Goal: Task Accomplishment & Management: Use online tool/utility

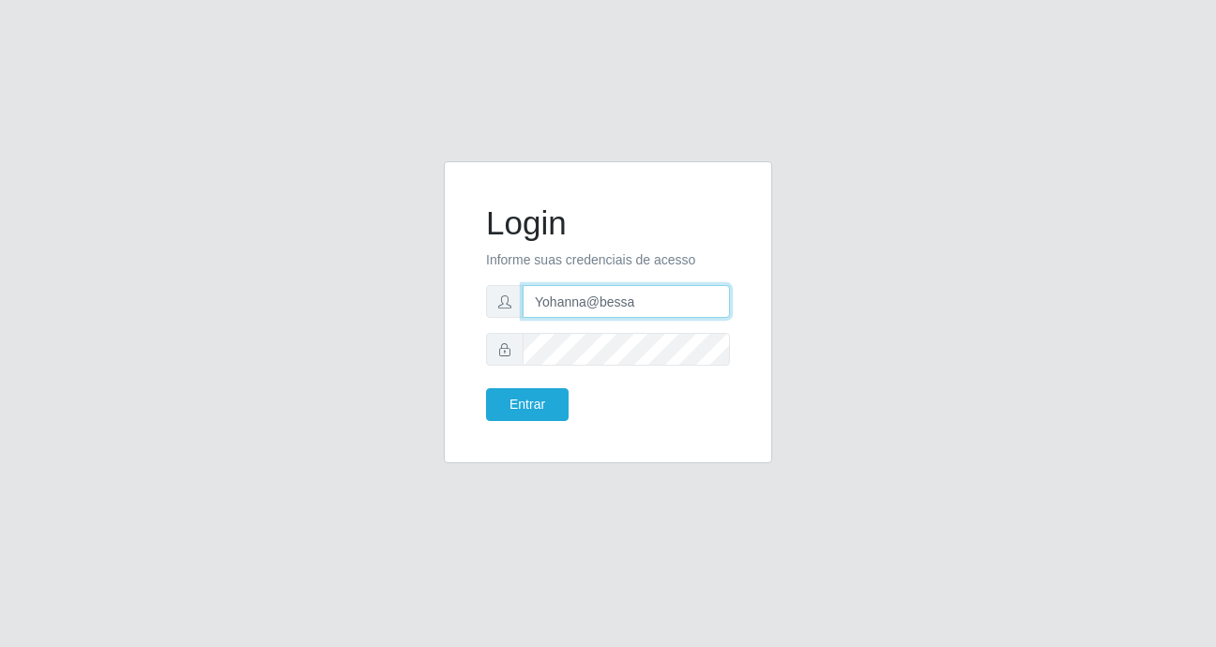
click at [634, 308] on input "Yohanna@bessa" at bounding box center [626, 301] width 207 height 33
type input "Y"
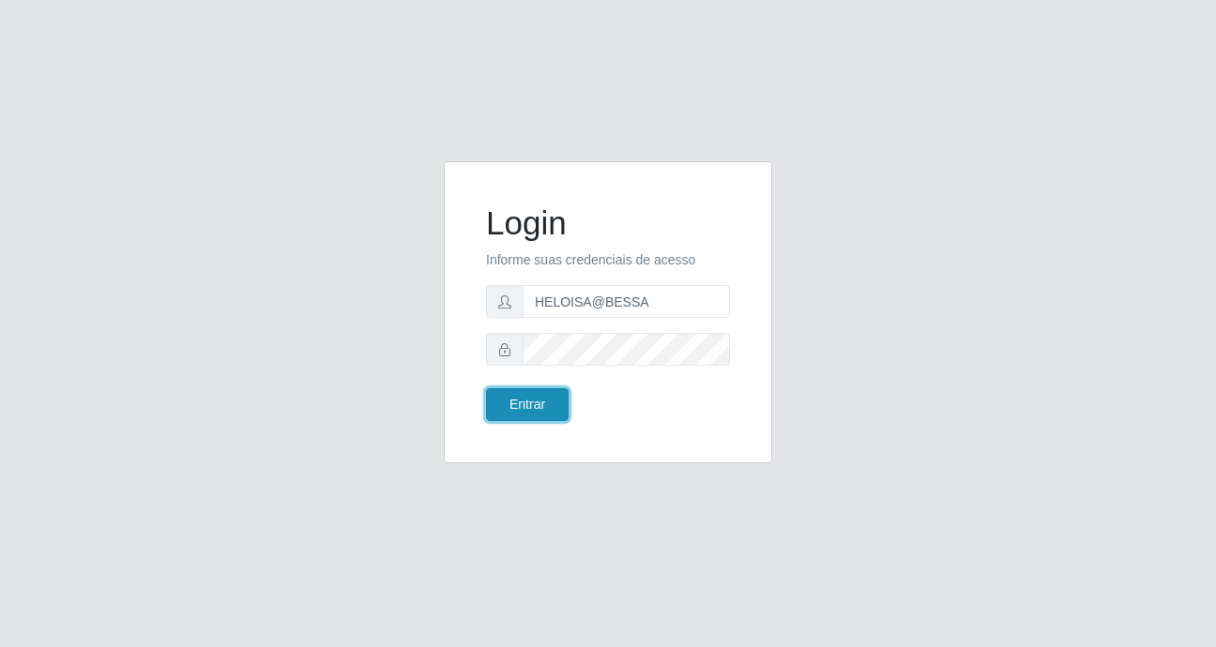
drag, startPoint x: 539, startPoint y: 413, endPoint x: 511, endPoint y: 393, distance: 33.6
click at [539, 412] on button "Entrar" at bounding box center [527, 404] width 83 height 33
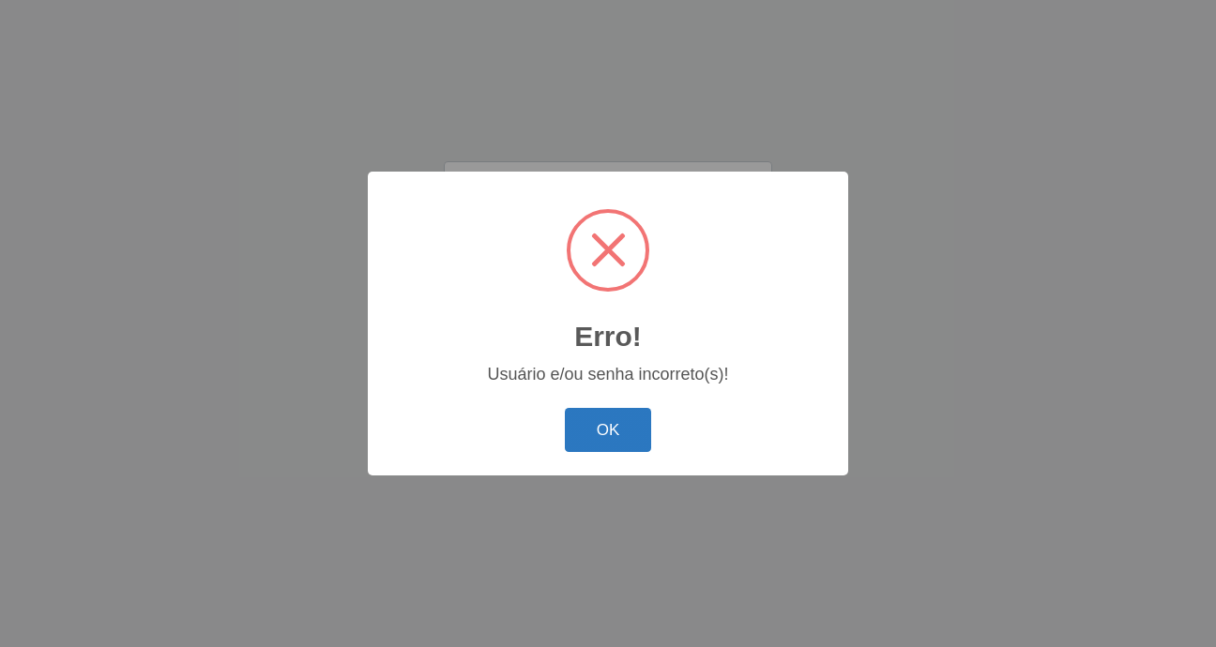
click at [589, 425] on button "OK" at bounding box center [608, 430] width 87 height 44
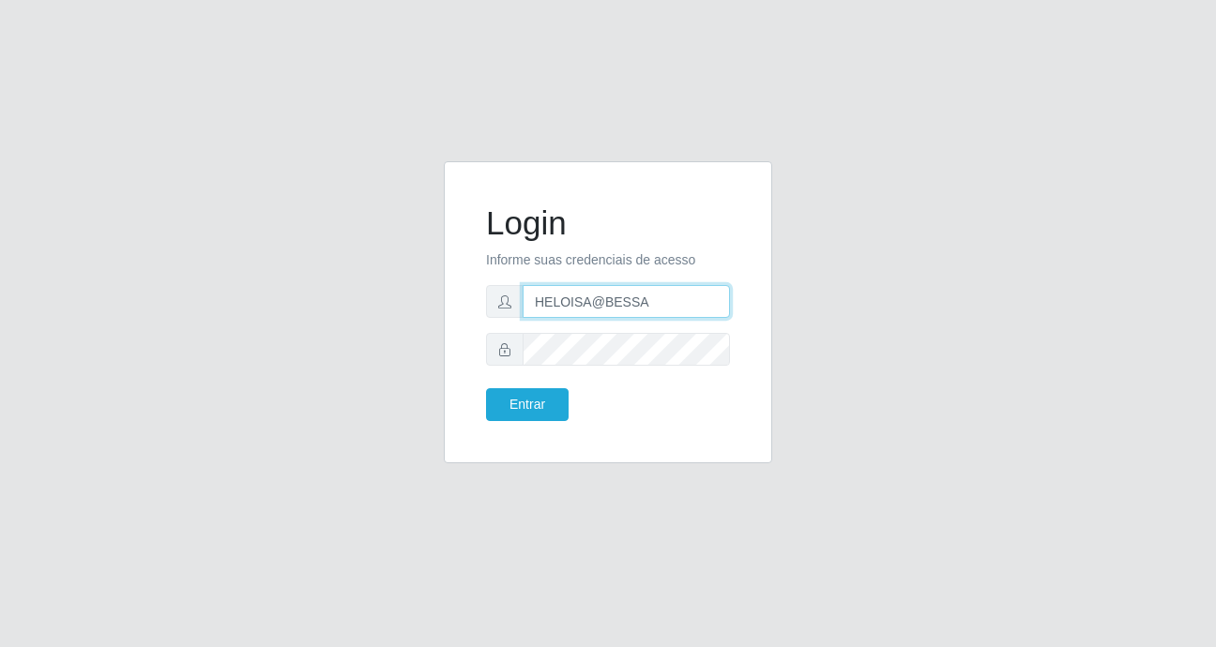
click at [644, 304] on input "HELOISA@BESSA" at bounding box center [626, 301] width 207 height 33
type input "H"
type input "heloisa@bessa"
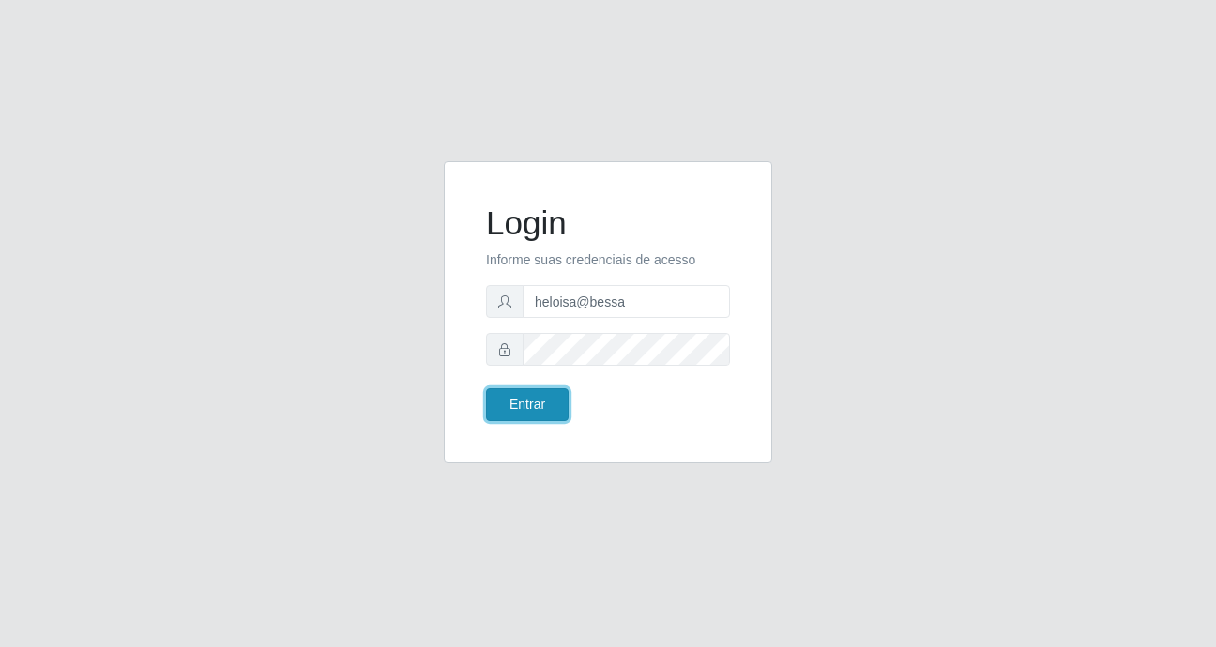
click at [531, 401] on button "Entrar" at bounding box center [527, 404] width 83 height 33
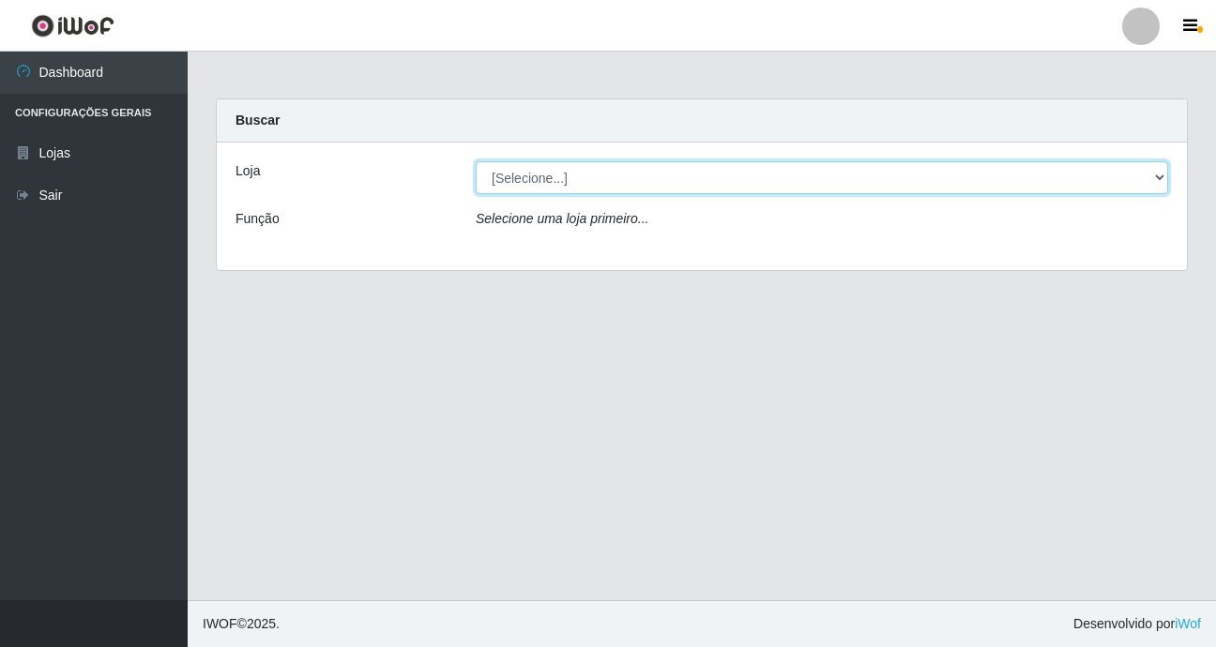
click at [901, 178] on select "[Selecione...] Bemais Supermercados - B9 Bessa" at bounding box center [822, 177] width 692 height 33
select select "410"
click at [476, 161] on select "[Selecione...] Bemais Supermercados - B9 Bessa" at bounding box center [822, 177] width 692 height 33
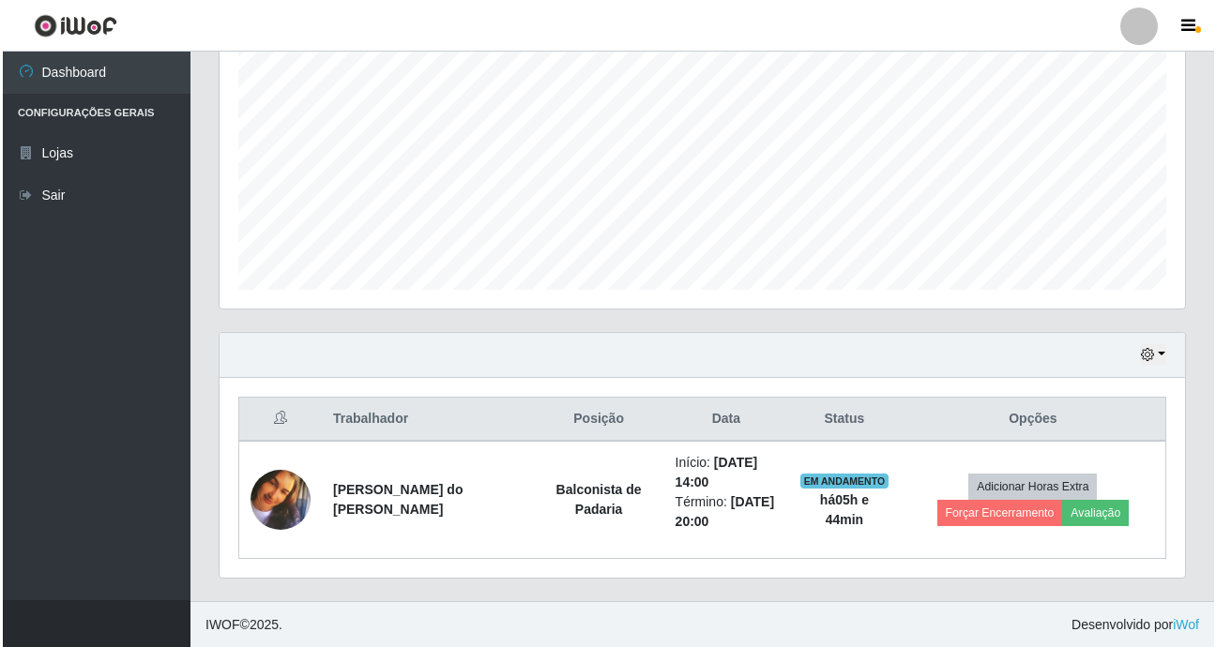
scroll to position [382, 0]
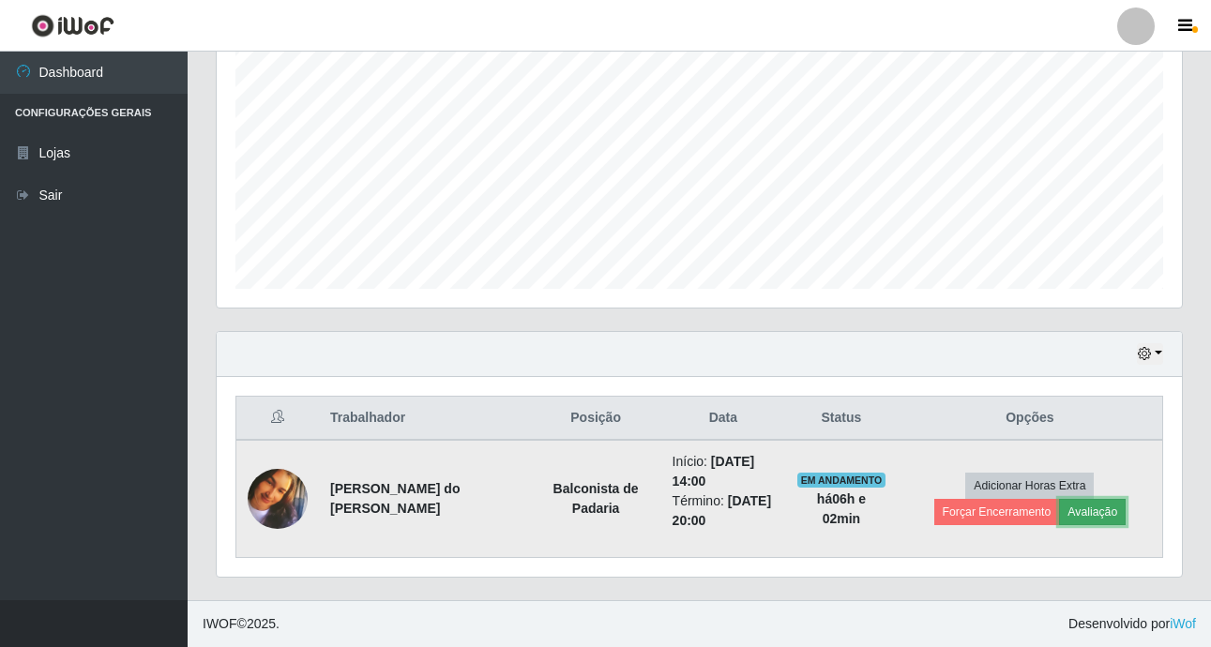
click at [1059, 507] on button "Avaliação" at bounding box center [1092, 512] width 67 height 26
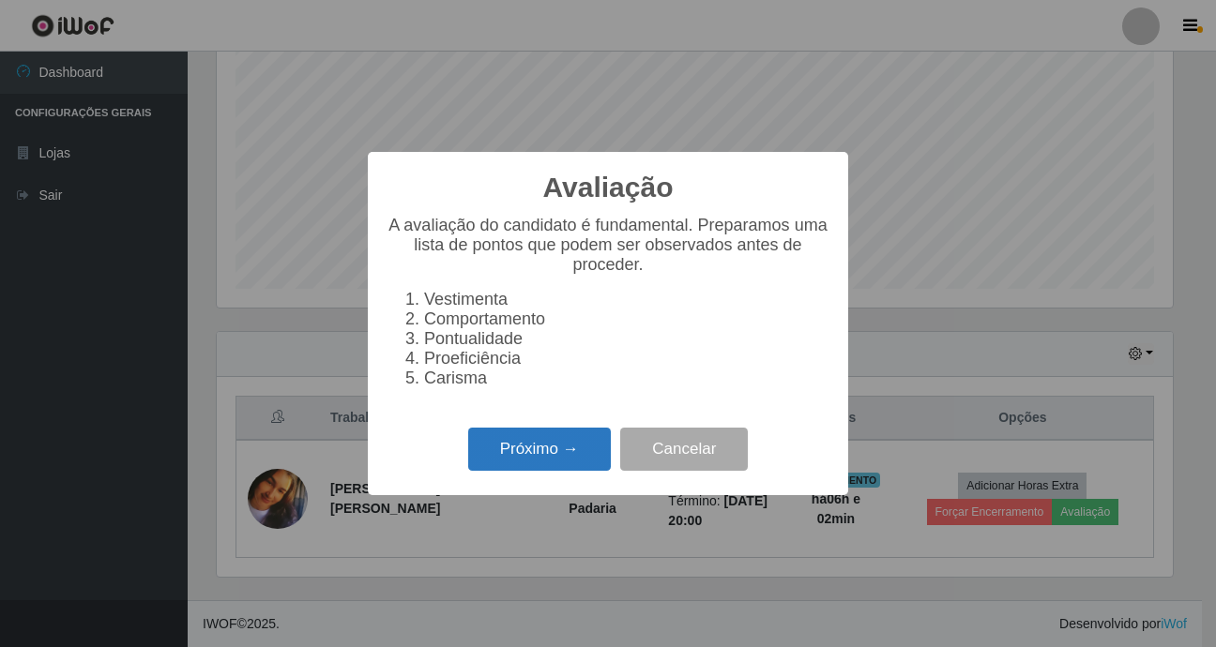
click at [523, 472] on button "Próximo →" at bounding box center [539, 450] width 143 height 44
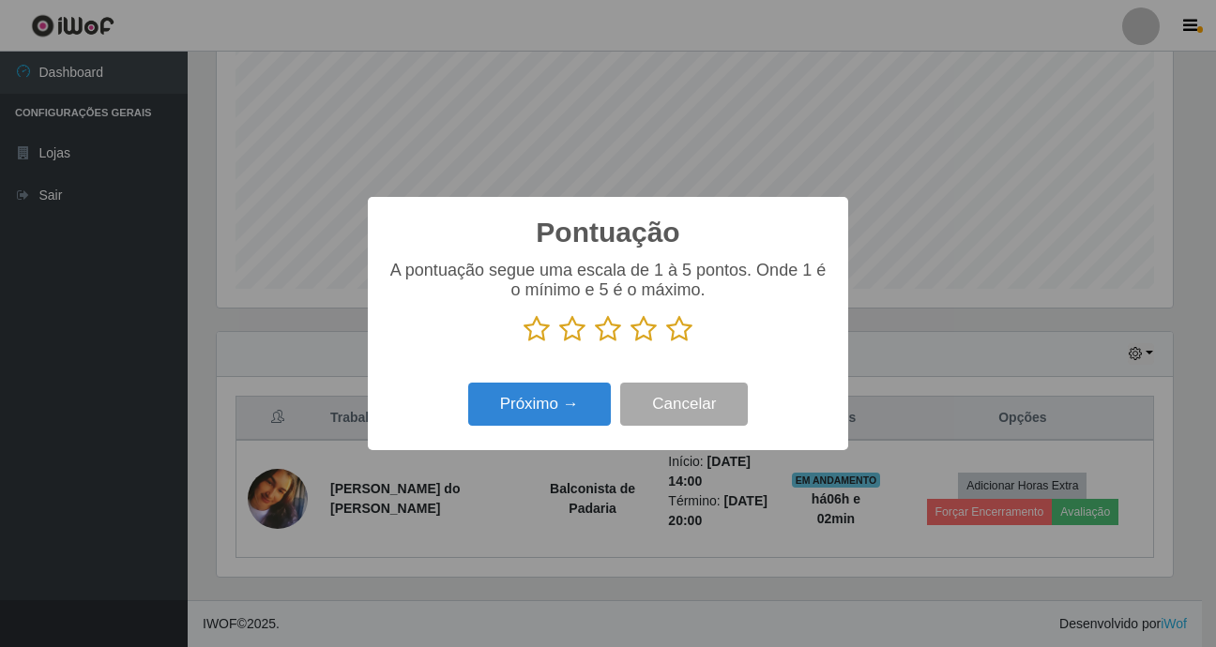
click at [682, 343] on icon at bounding box center [679, 329] width 26 height 28
click at [666, 343] on input "radio" at bounding box center [666, 343] width 0 height 0
click at [598, 401] on button "Próximo →" at bounding box center [539, 405] width 143 height 44
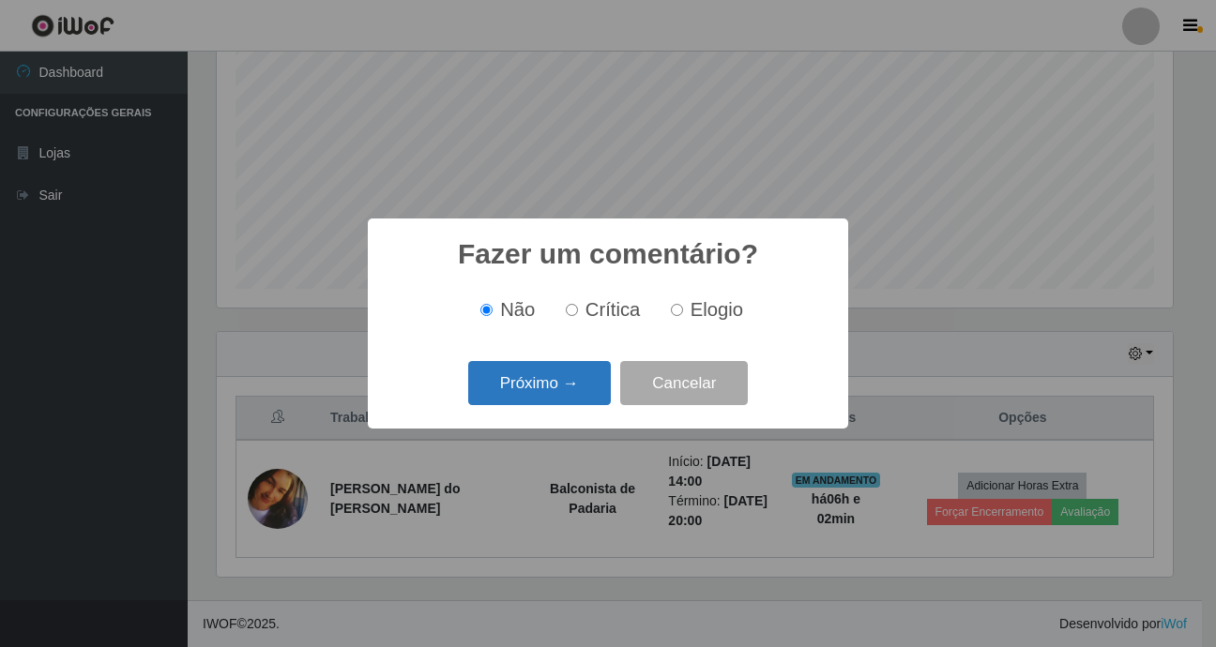
click at [594, 393] on button "Próximo →" at bounding box center [539, 383] width 143 height 44
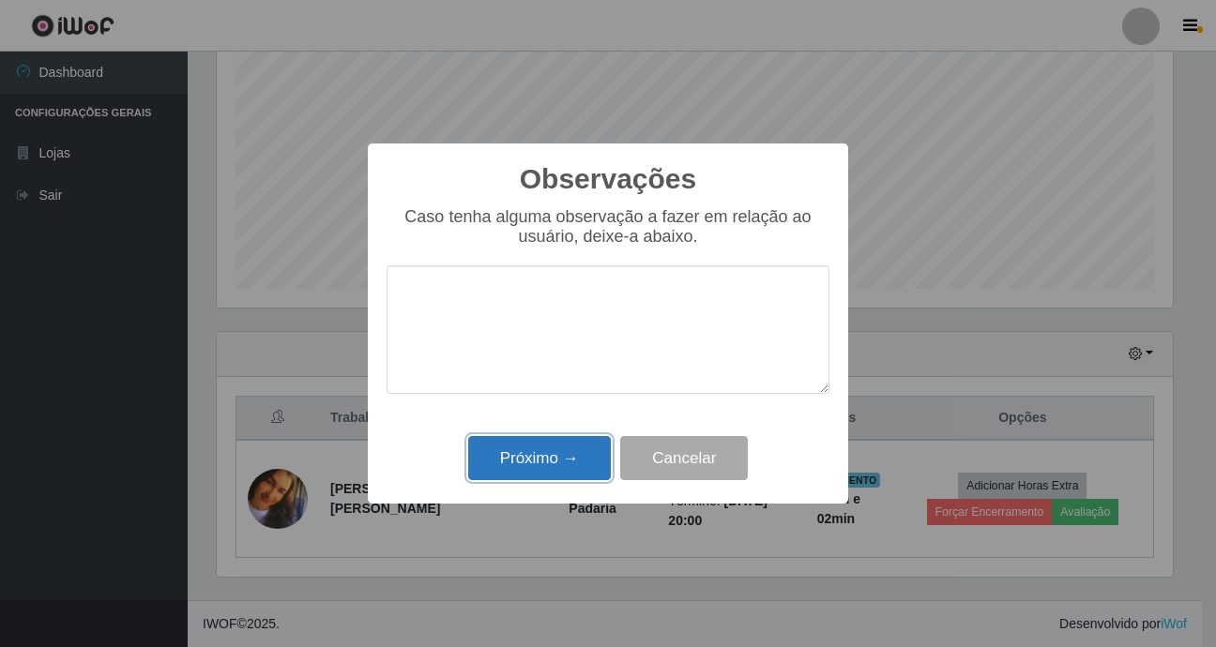
click at [556, 446] on button "Próximo →" at bounding box center [539, 458] width 143 height 44
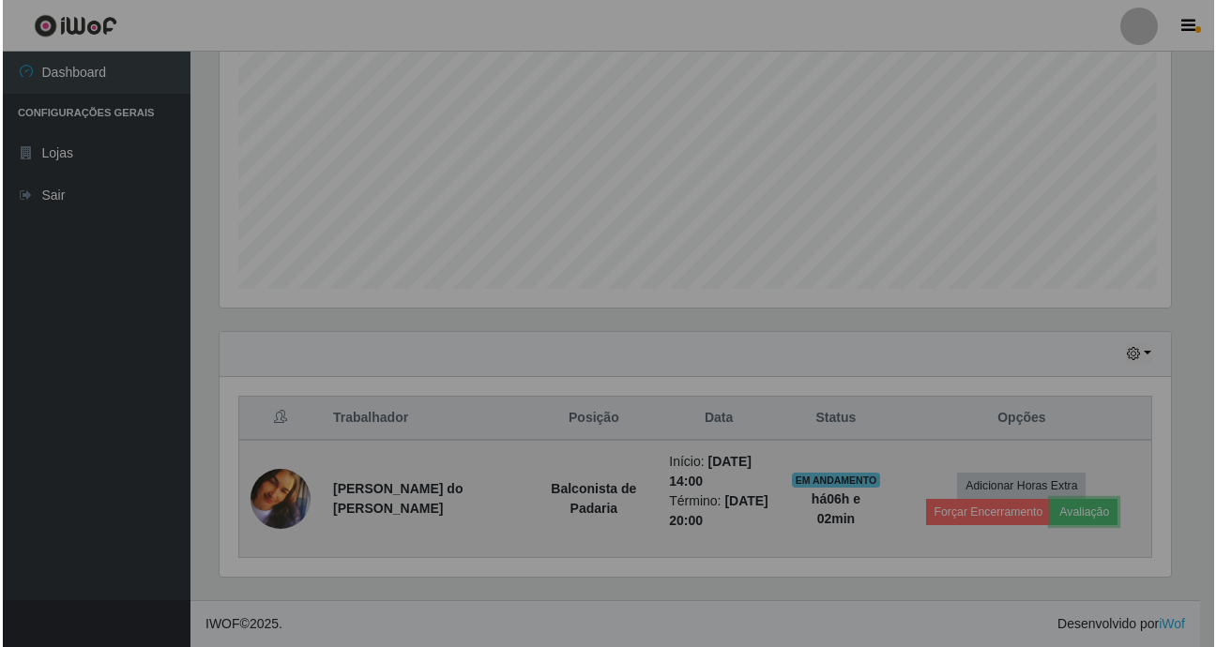
scroll to position [389, 965]
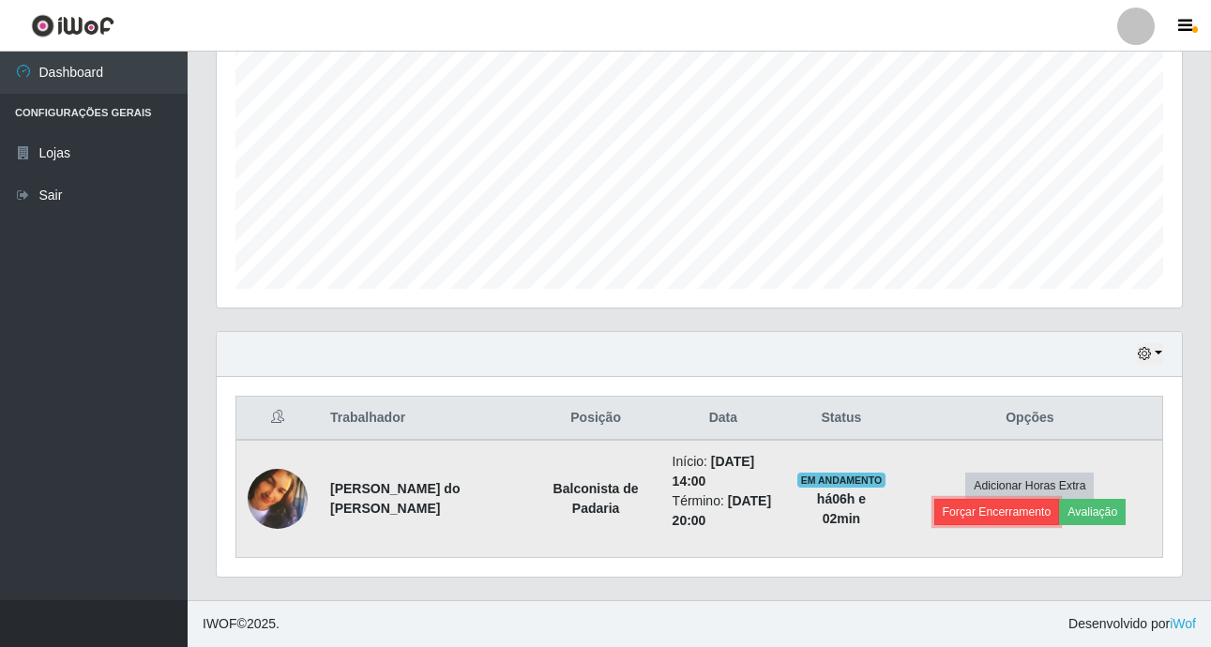
click at [1060, 499] on button "Forçar Encerramento" at bounding box center [997, 512] width 126 height 26
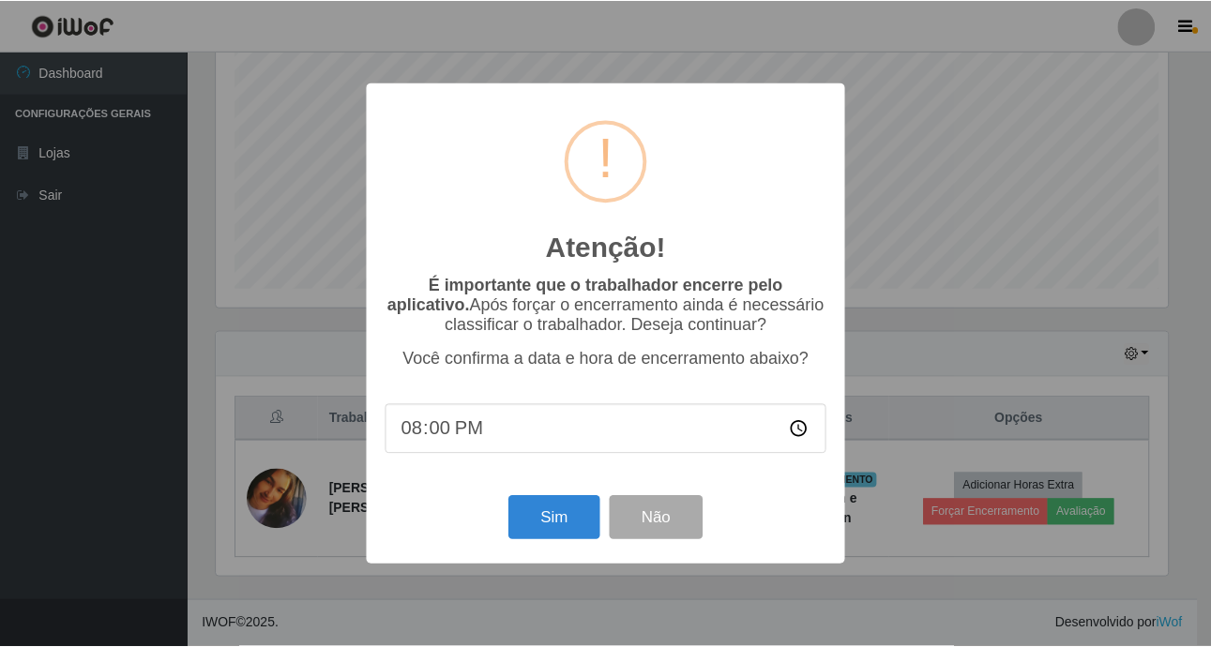
scroll to position [389, 956]
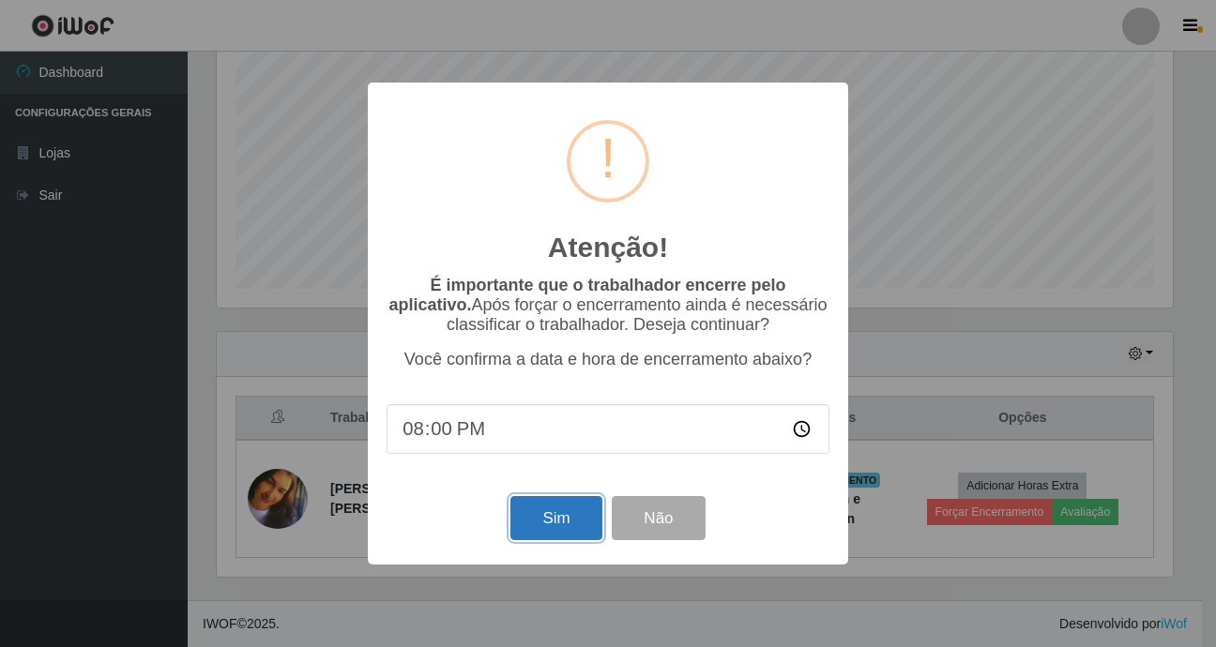
click at [543, 534] on button "Sim" at bounding box center [555, 518] width 91 height 44
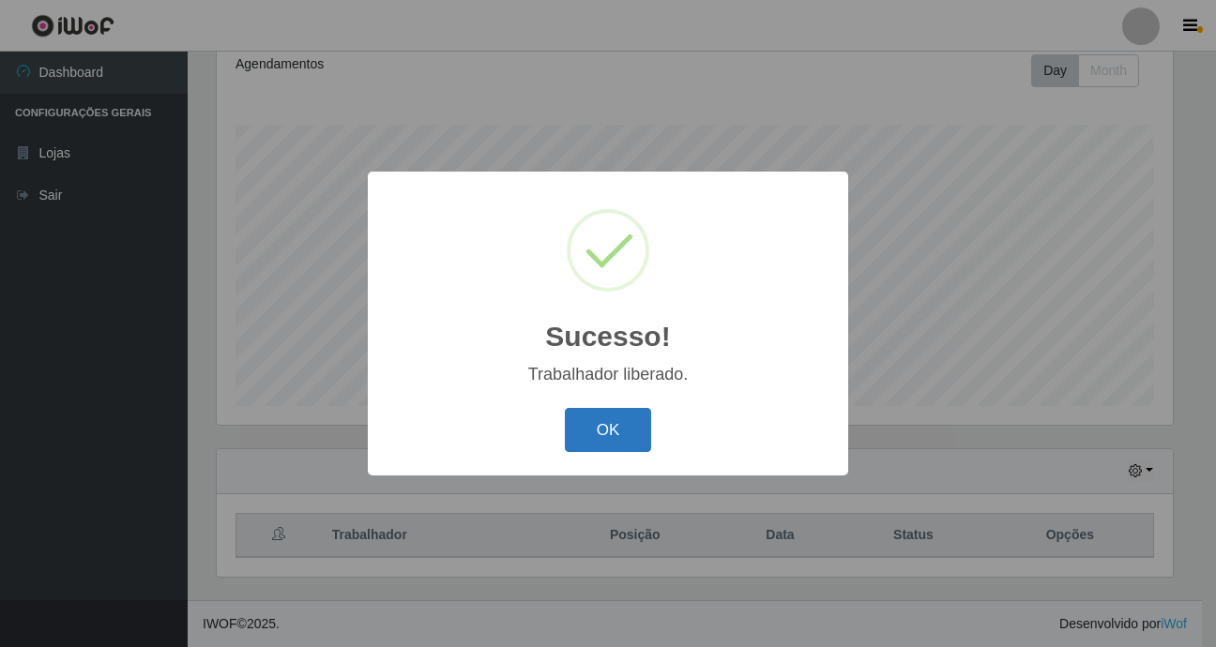
click at [588, 424] on button "OK" at bounding box center [608, 430] width 87 height 44
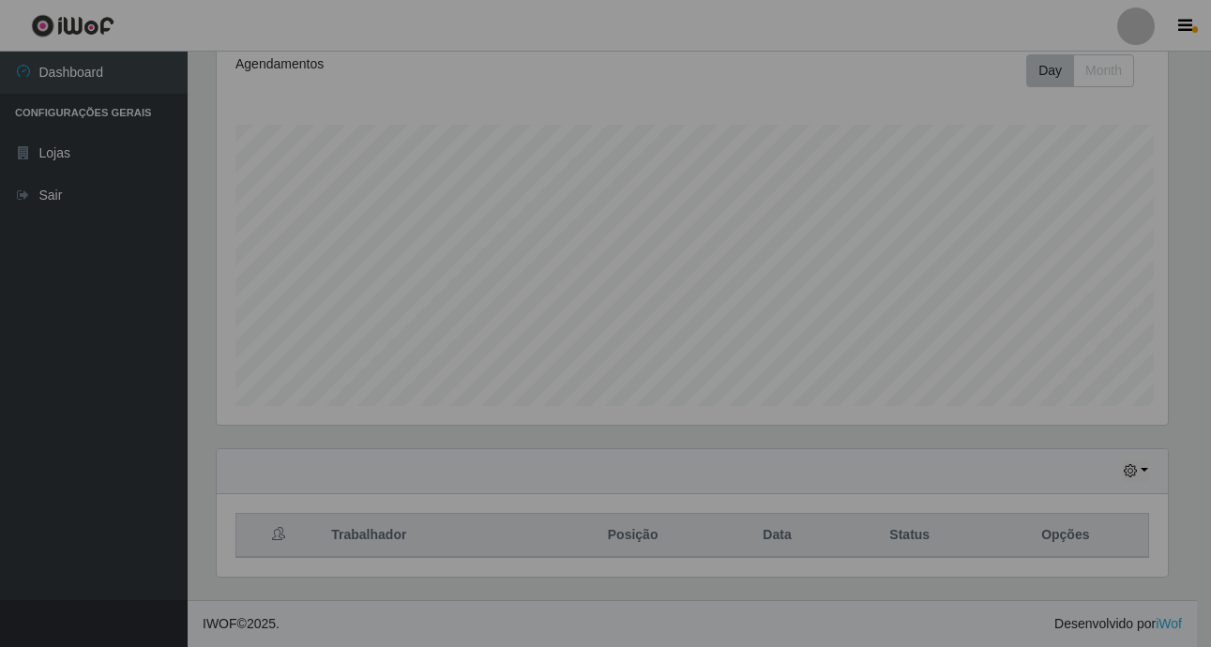
scroll to position [389, 965]
